Goal: Task Accomplishment & Management: Complete application form

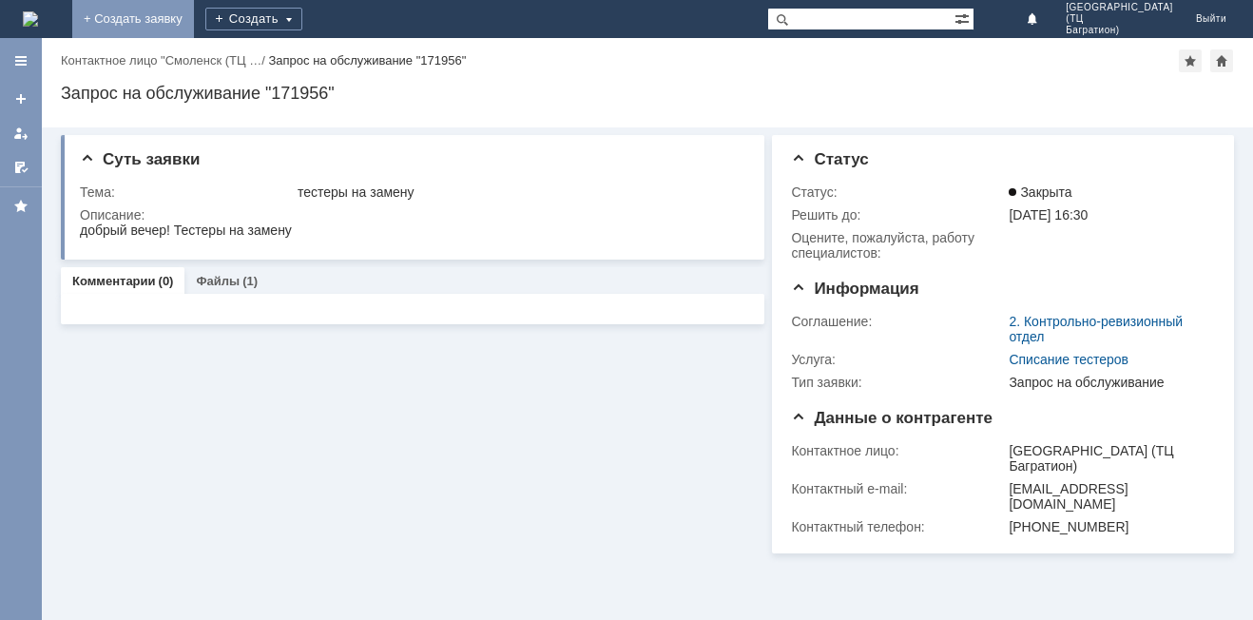
click at [194, 14] on link "+ Создать заявку" at bounding box center [133, 19] width 122 height 38
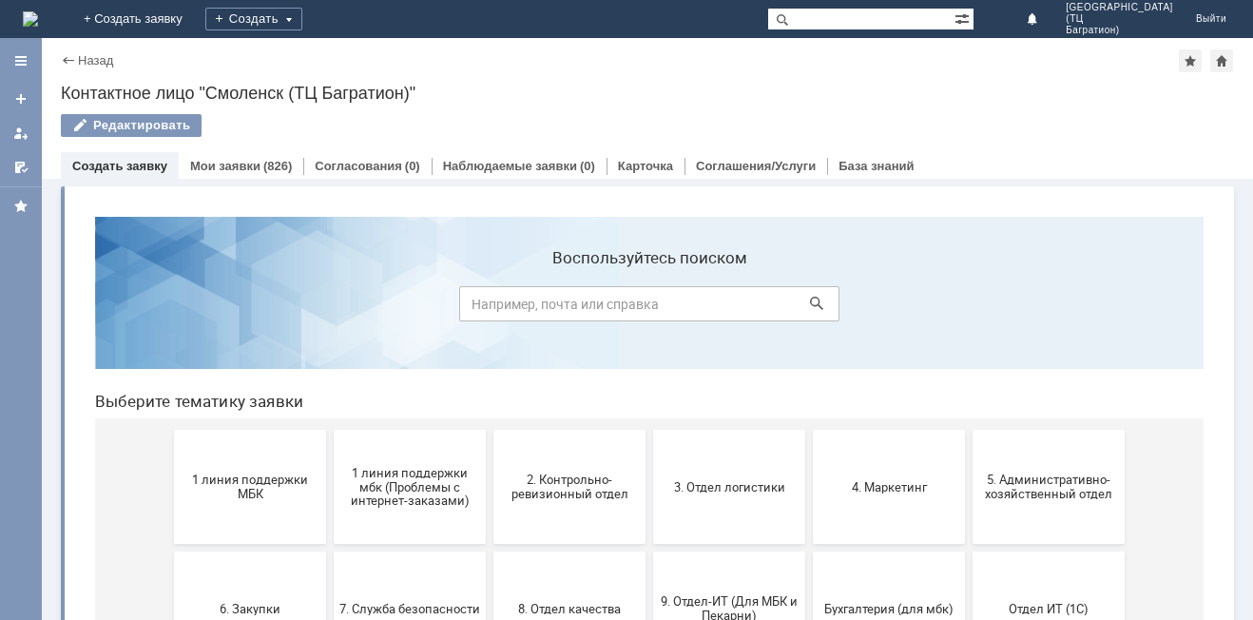
click at [248, 508] on button "1 линия поддержки МБК" at bounding box center [250, 487] width 152 height 114
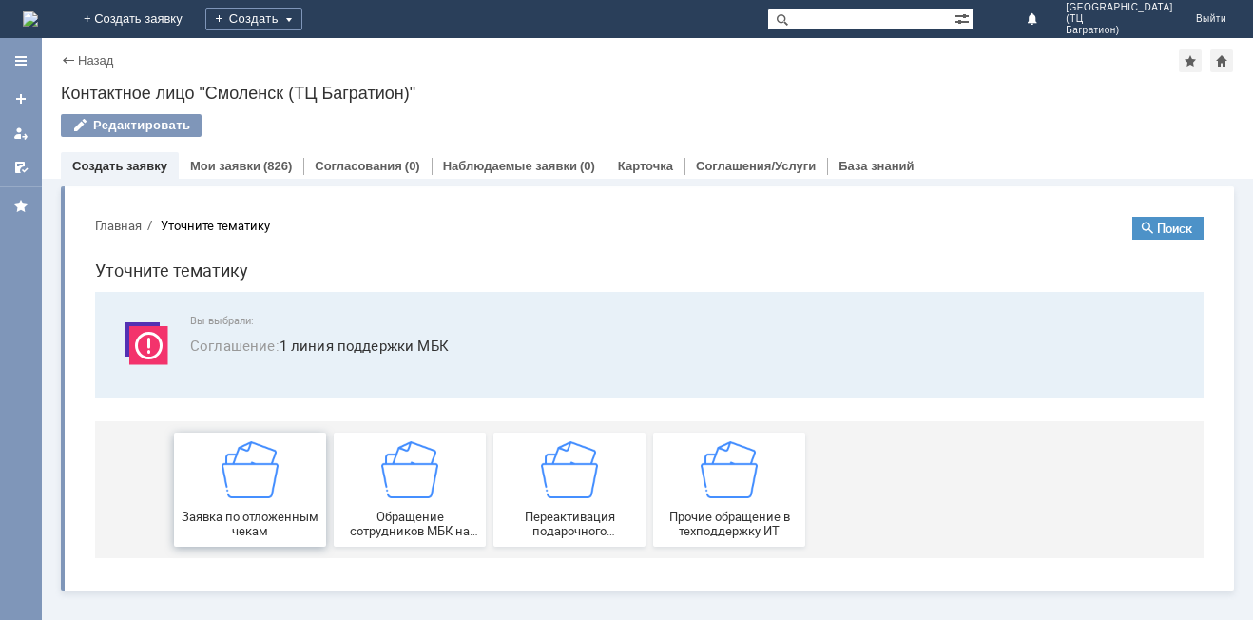
click at [233, 496] on img at bounding box center [249, 469] width 57 height 57
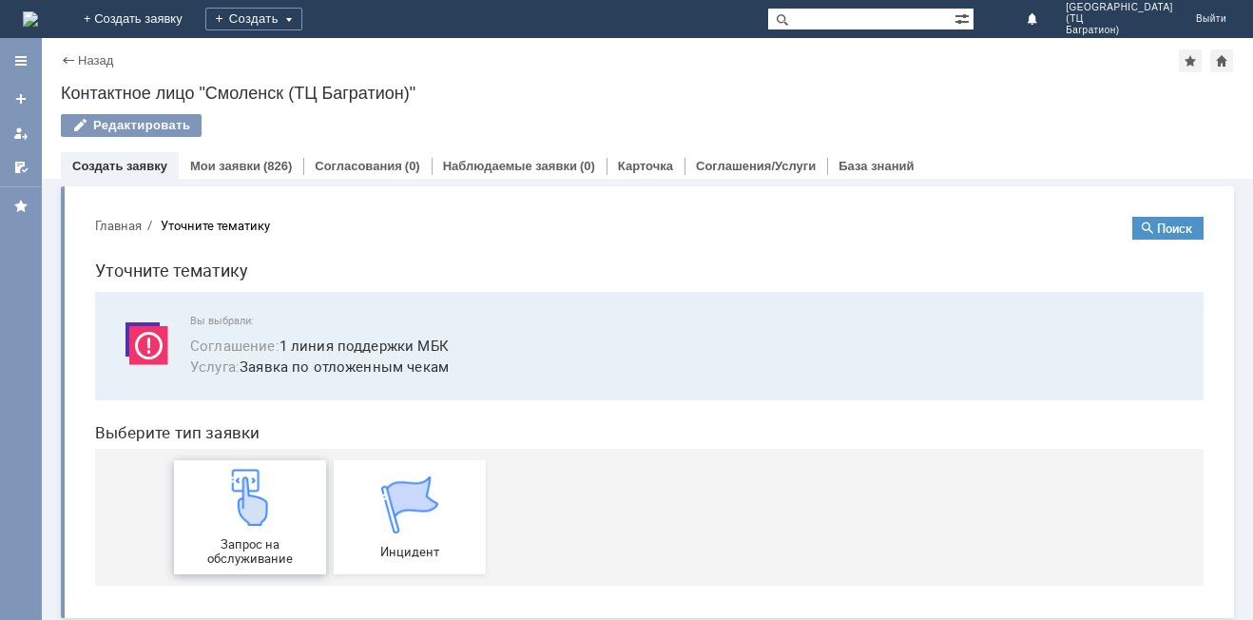
click at [228, 517] on img at bounding box center [249, 497] width 57 height 57
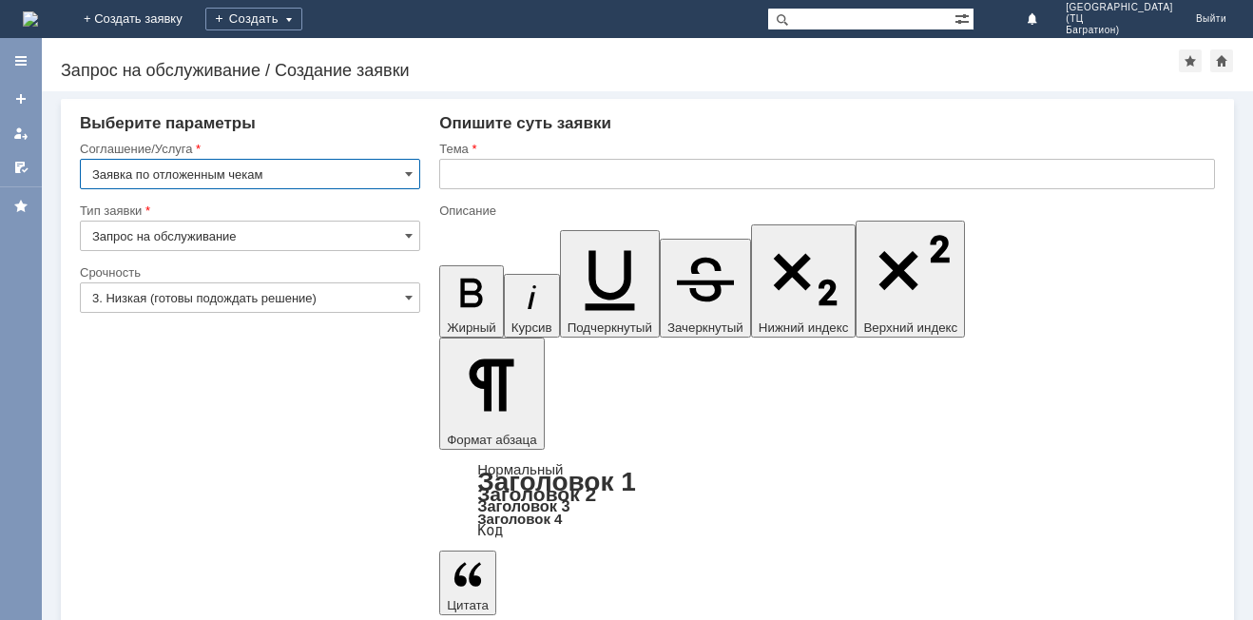
click at [523, 172] on input "text" at bounding box center [827, 174] width 776 height 30
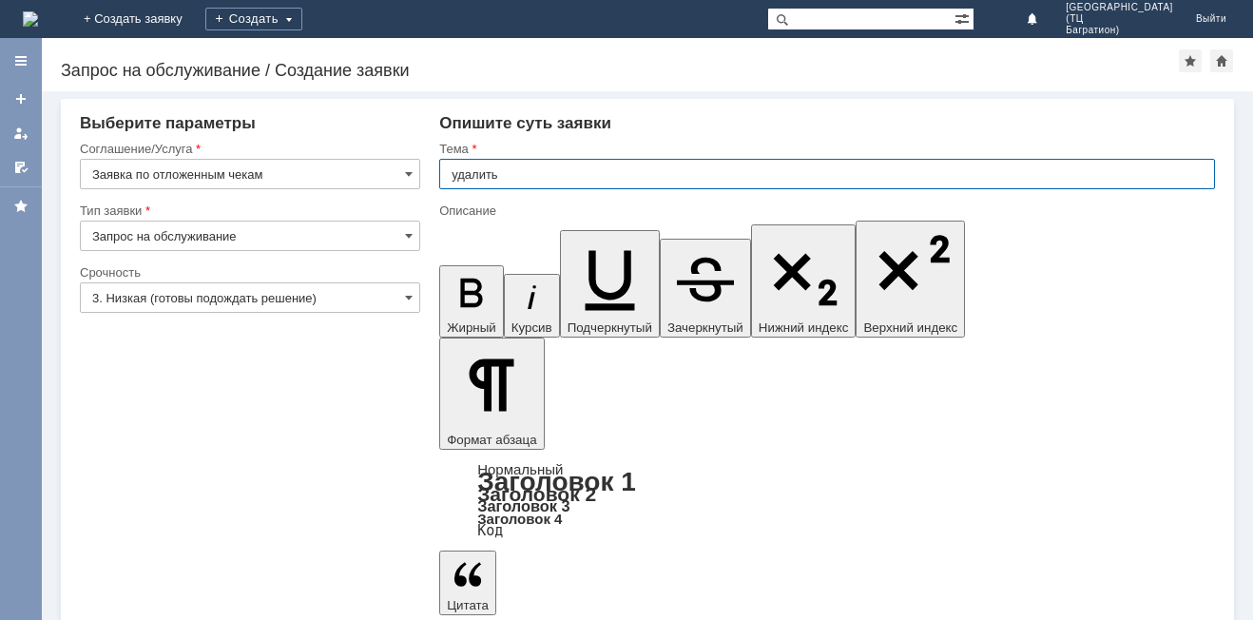
type input "удалить"
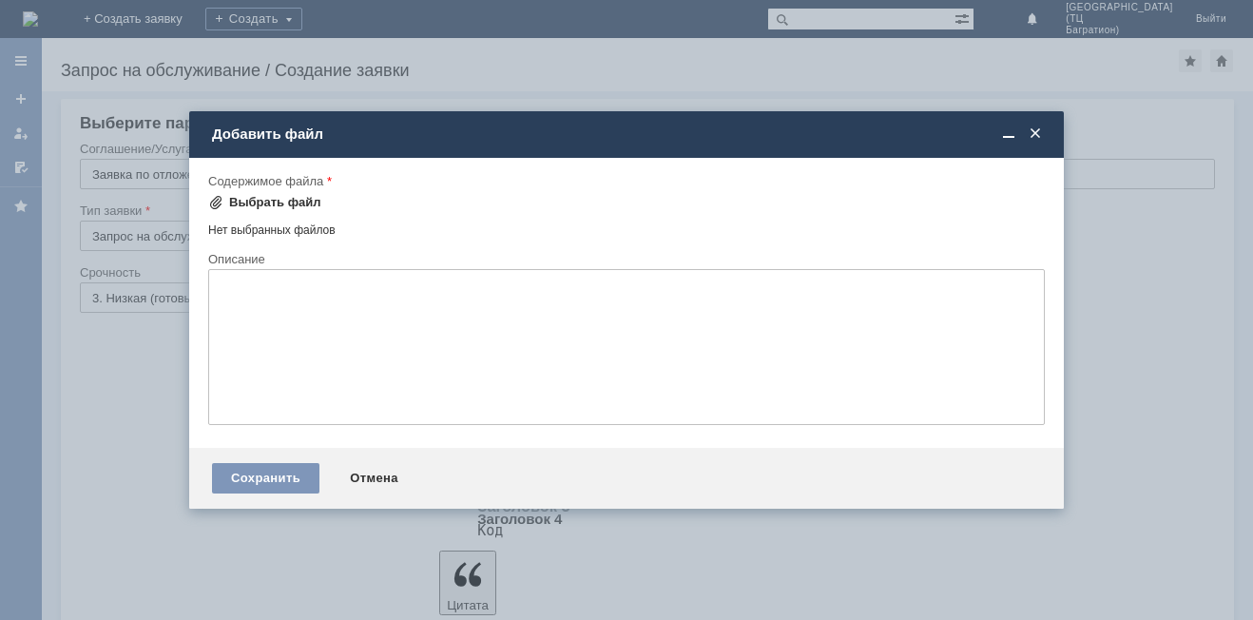
click at [279, 198] on div "Выбрать файл" at bounding box center [275, 202] width 92 height 15
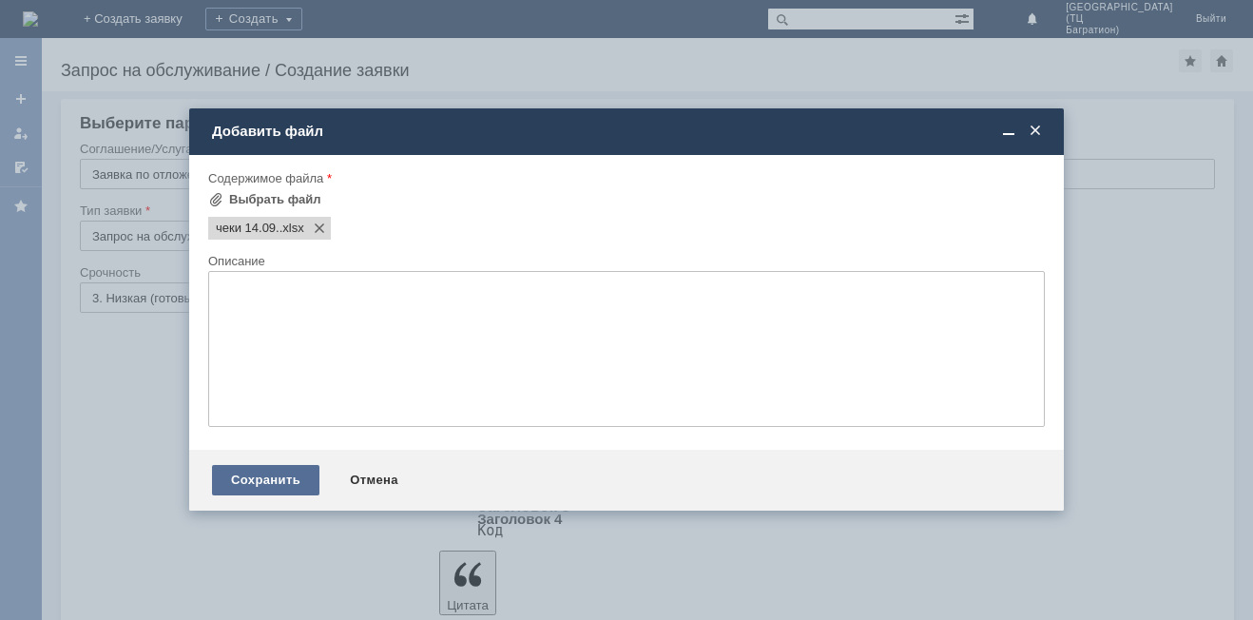
click at [246, 480] on div "Сохранить" at bounding box center [265, 480] width 107 height 30
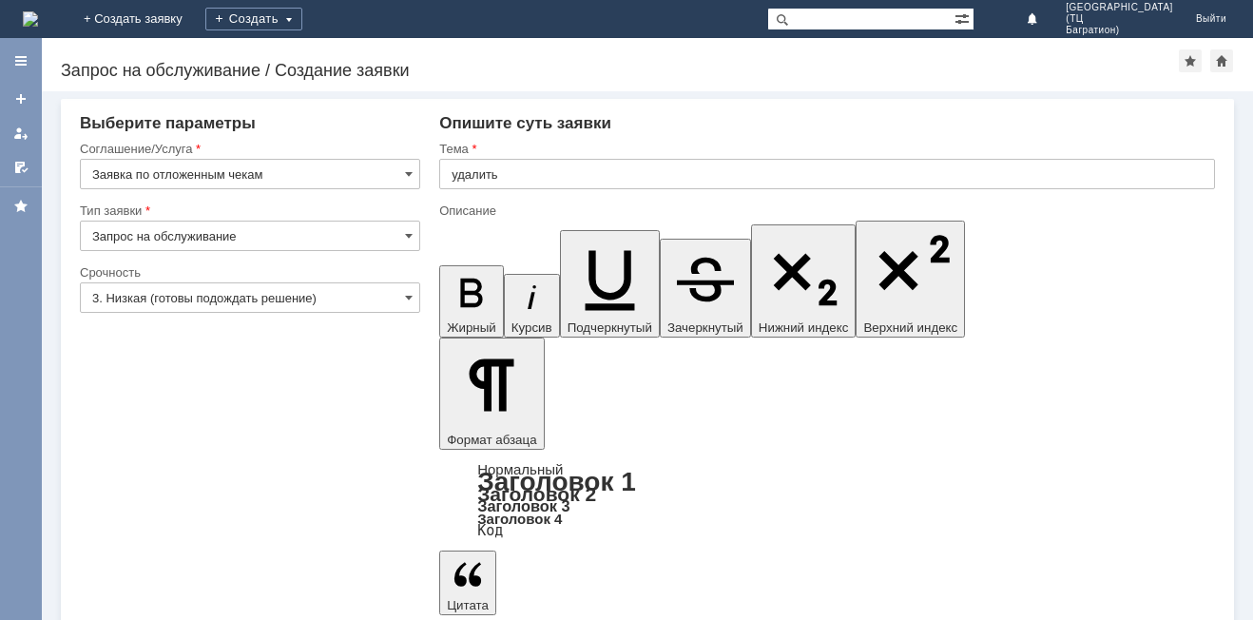
click at [358, 304] on input "3. Низкая (готовы подождать решение)" at bounding box center [250, 297] width 340 height 30
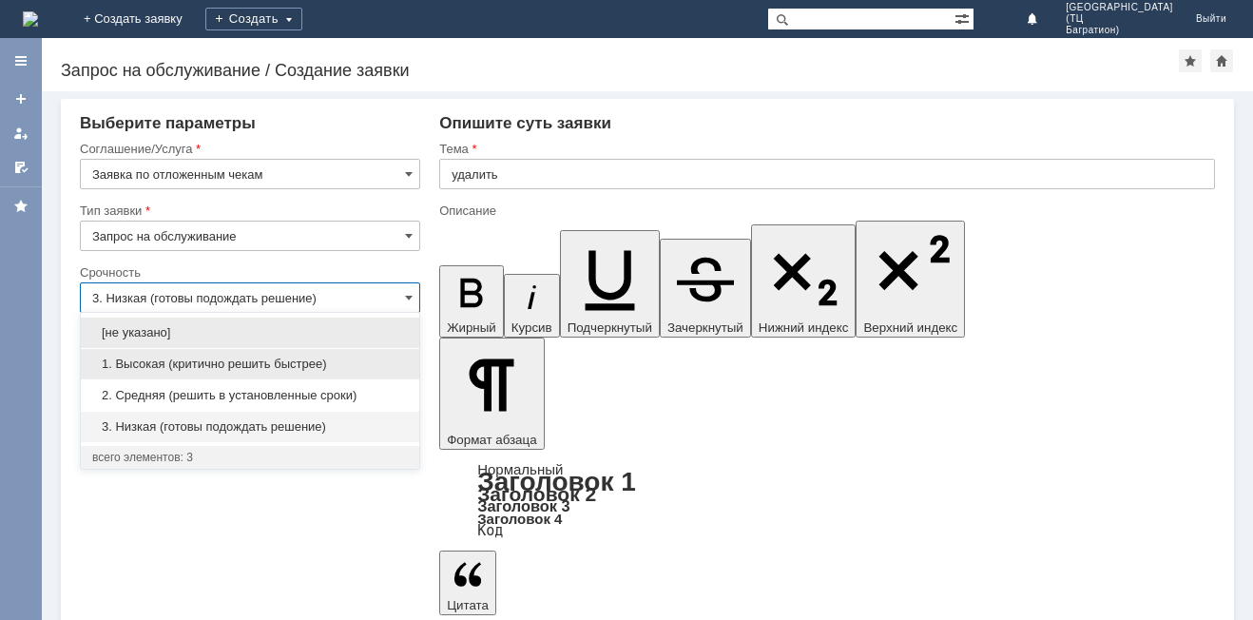
click at [266, 367] on span "1. Высокая (критично решить быстрее)" at bounding box center [250, 363] width 316 height 15
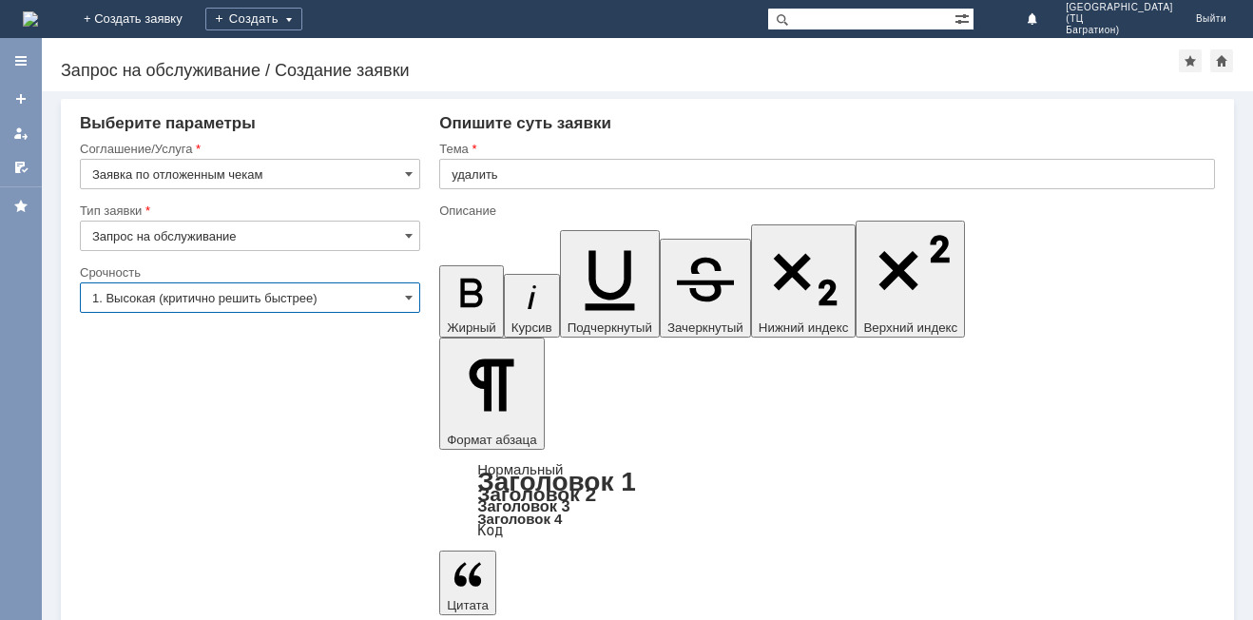
type input "1. Высокая (критично решить быстрее)"
